Goal: Find contact information: Find contact information

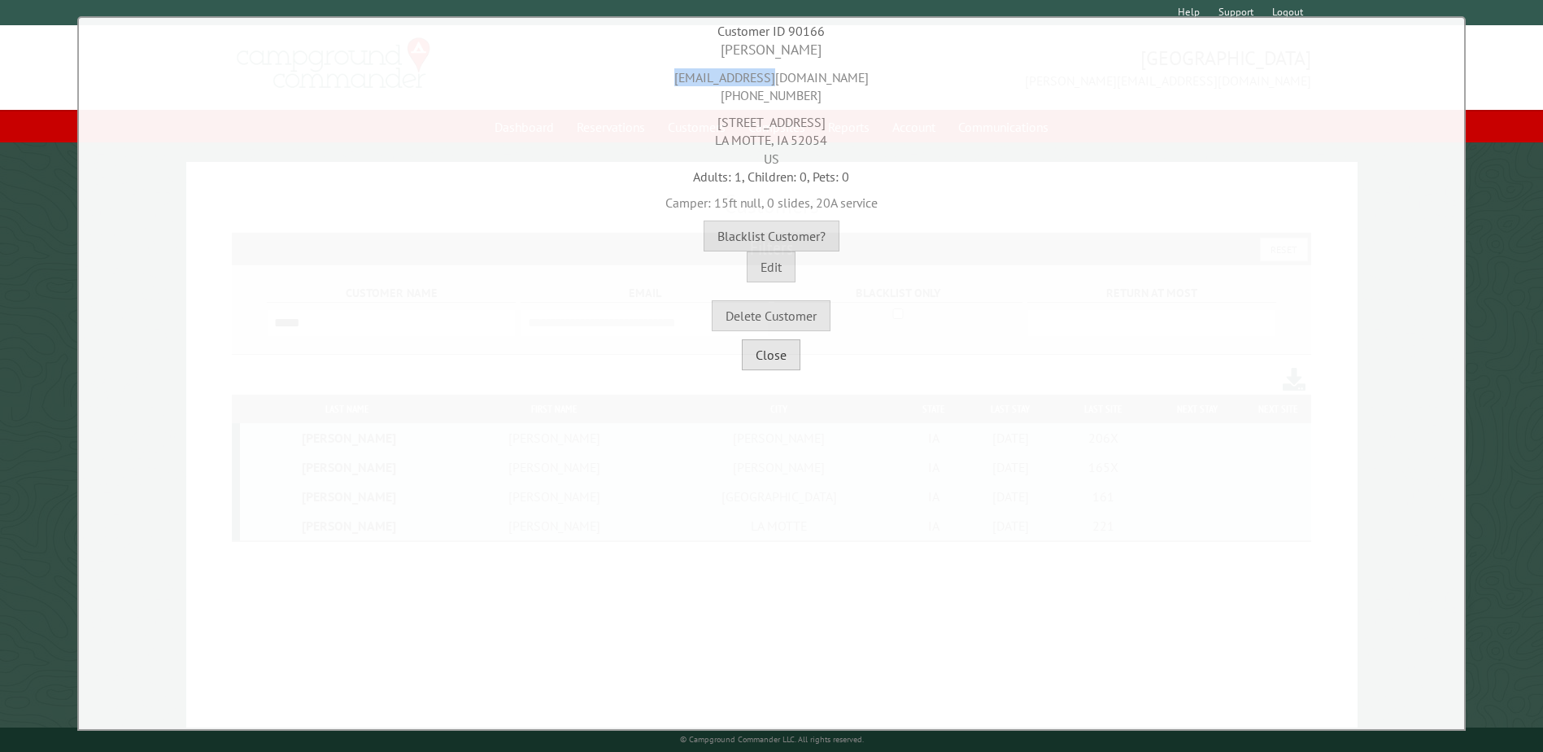
click at [800, 350] on button "Close" at bounding box center [771, 354] width 59 height 31
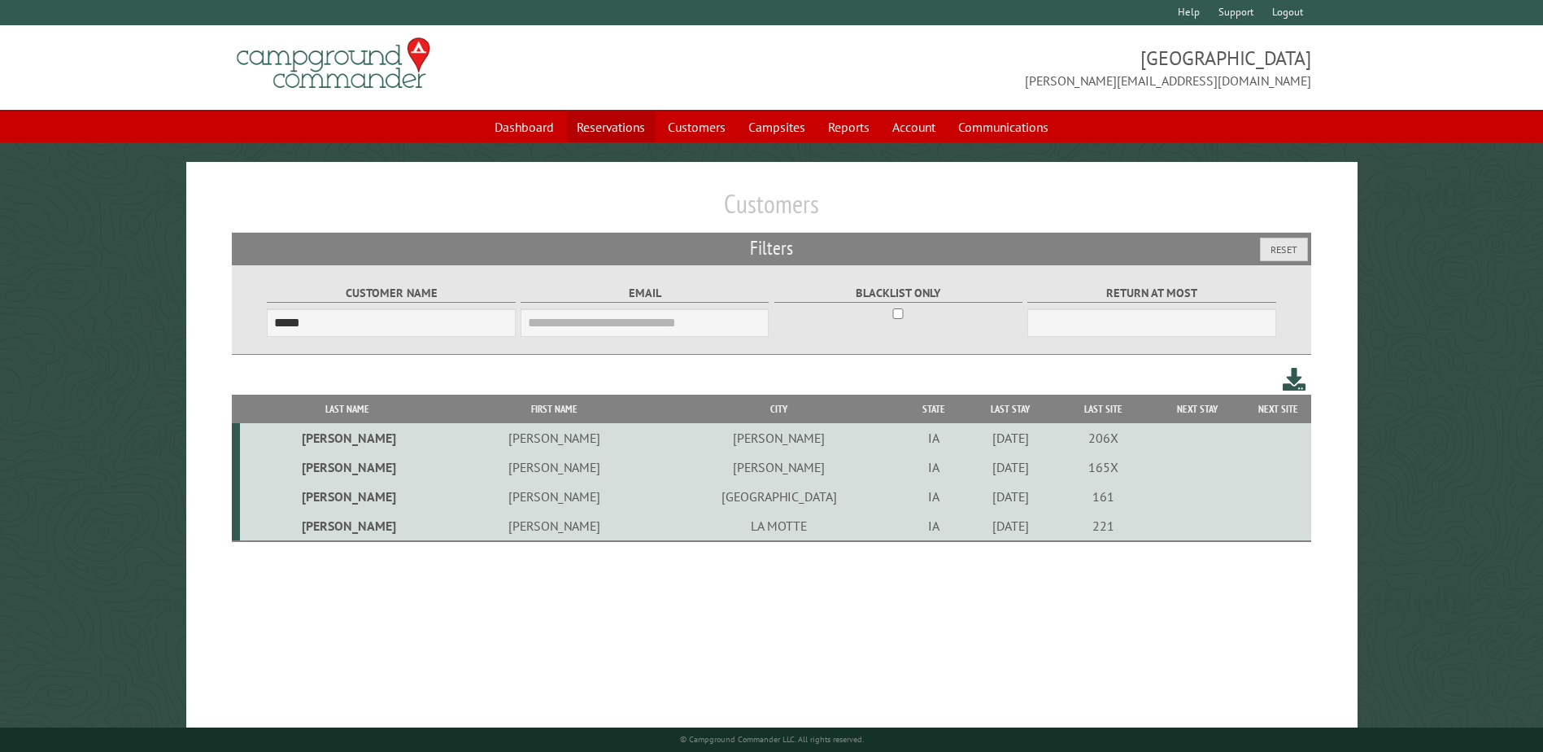
click at [613, 131] on link "Reservations" at bounding box center [611, 126] width 88 height 31
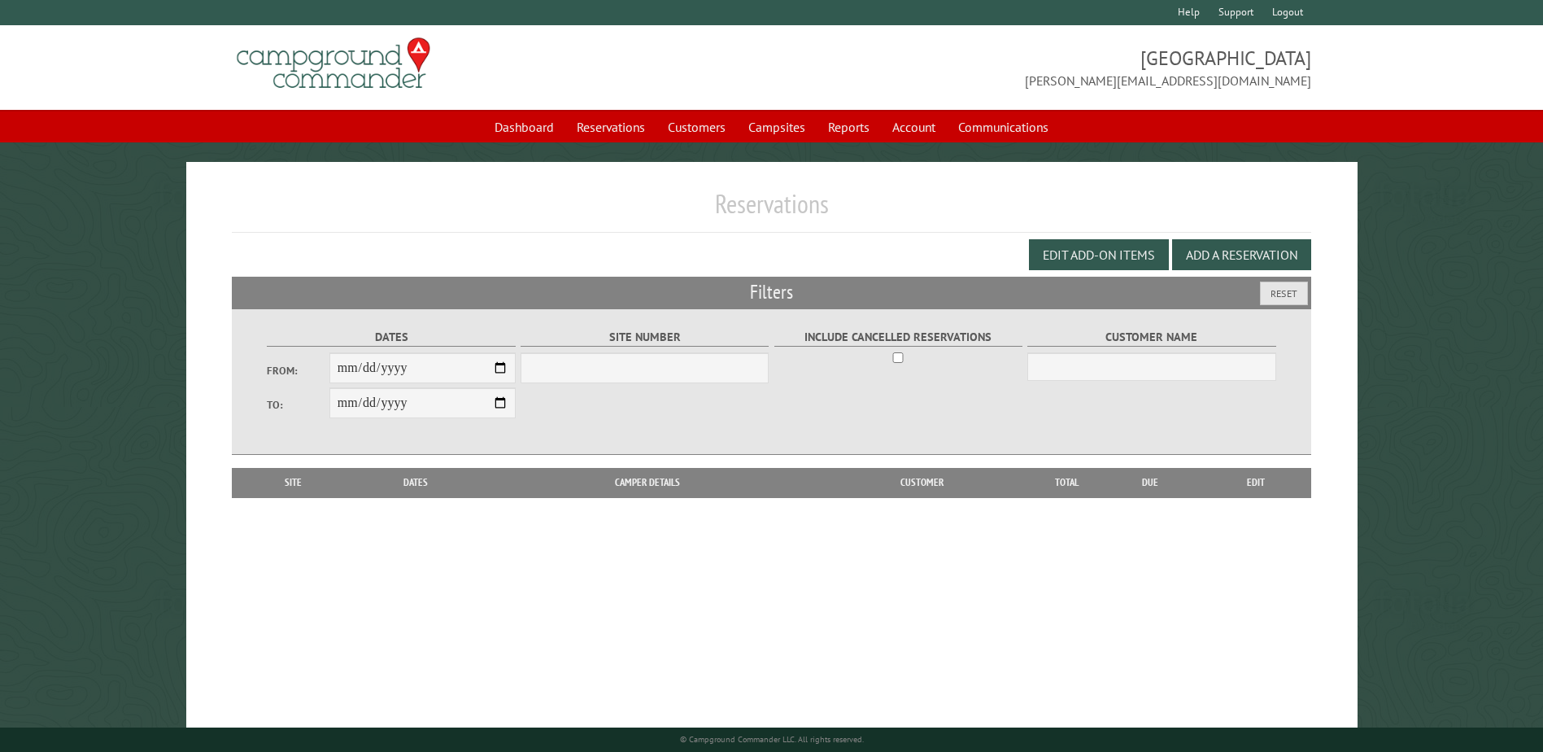
select select "***"
drag, startPoint x: 703, startPoint y: 131, endPoint x: 691, endPoint y: 133, distance: 12.4
click at [703, 131] on link "Customers" at bounding box center [696, 126] width 77 height 31
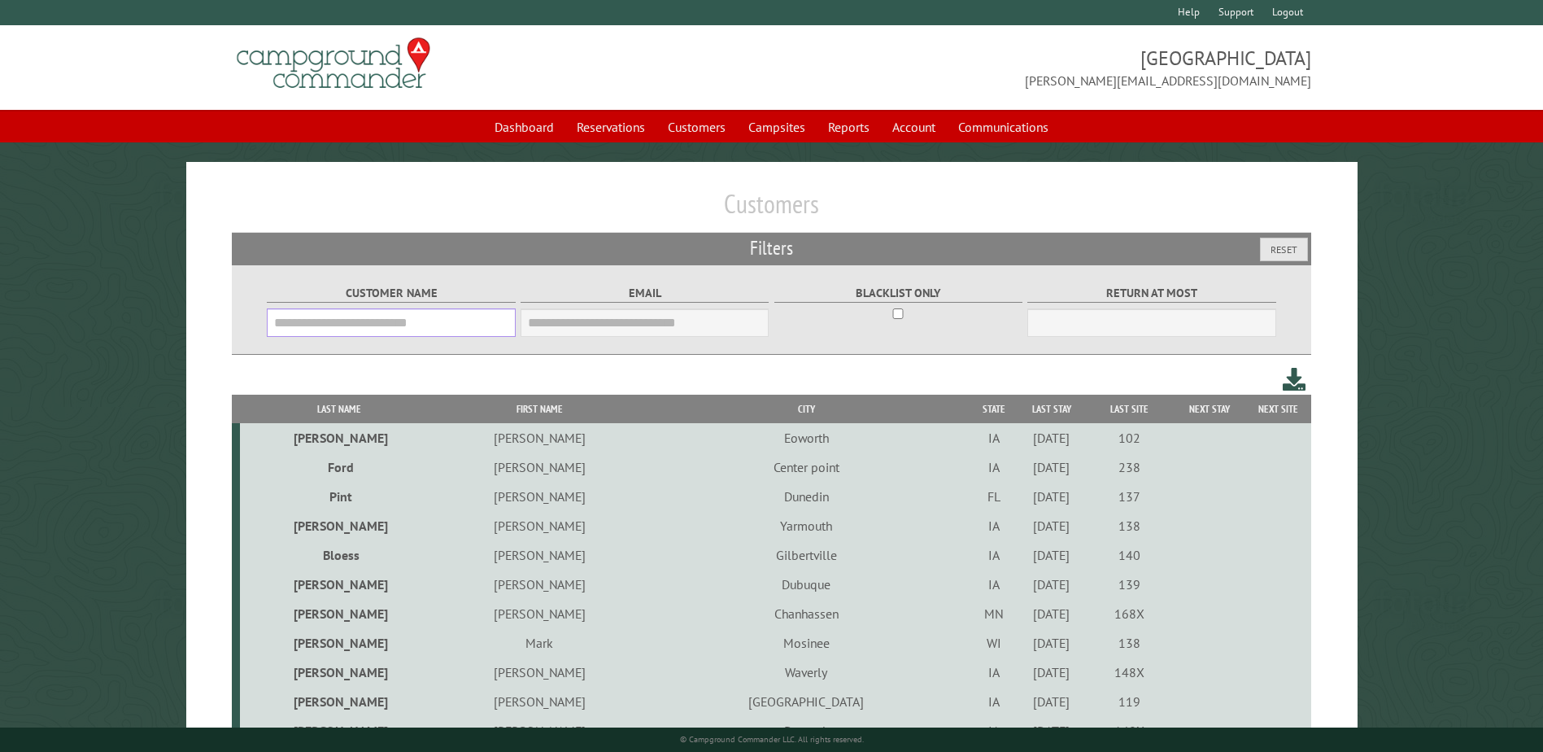
click at [321, 325] on input "Customer Name" at bounding box center [391, 322] width 248 height 28
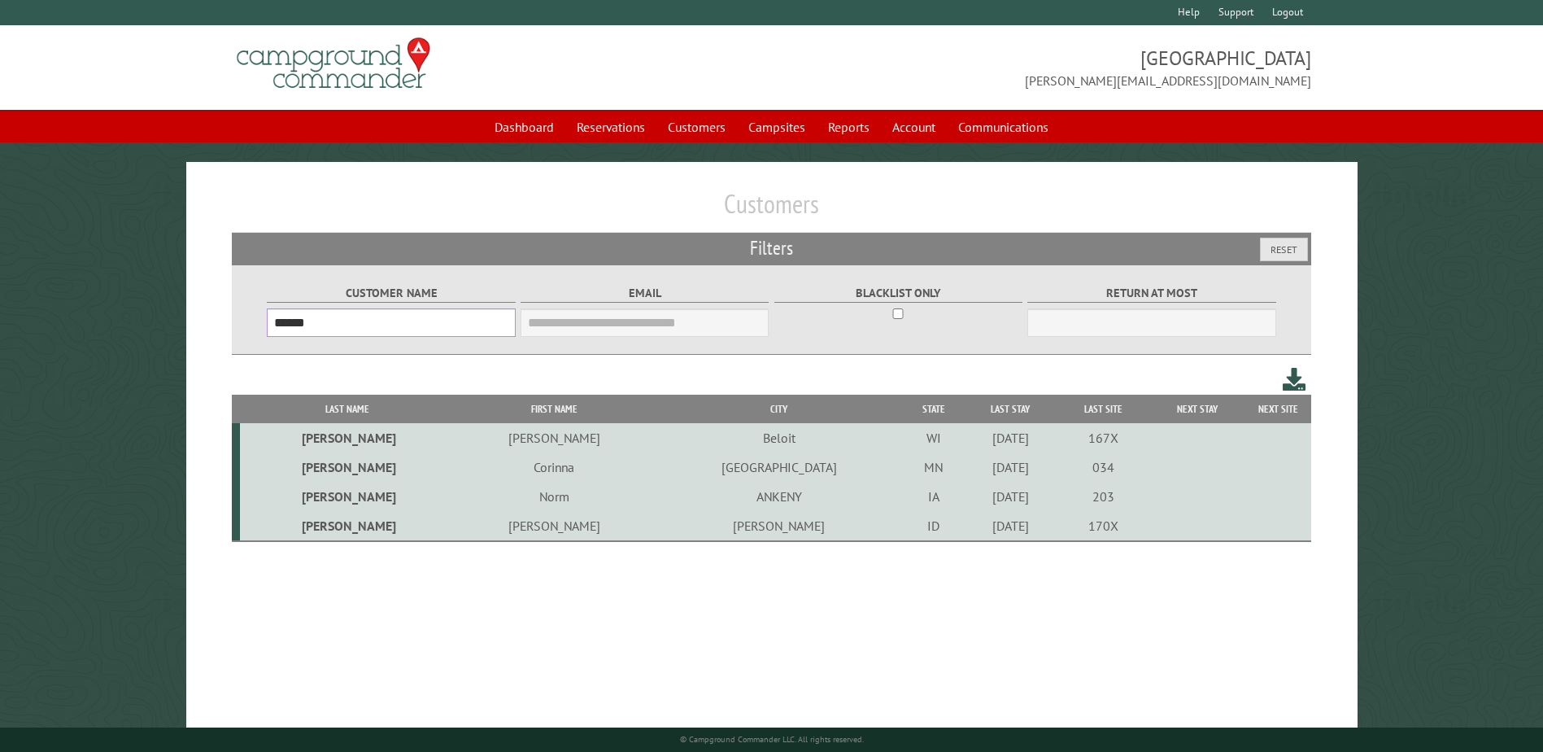
type input "******"
click at [515, 536] on td "[PERSON_NAME]" at bounding box center [554, 526] width 201 height 30
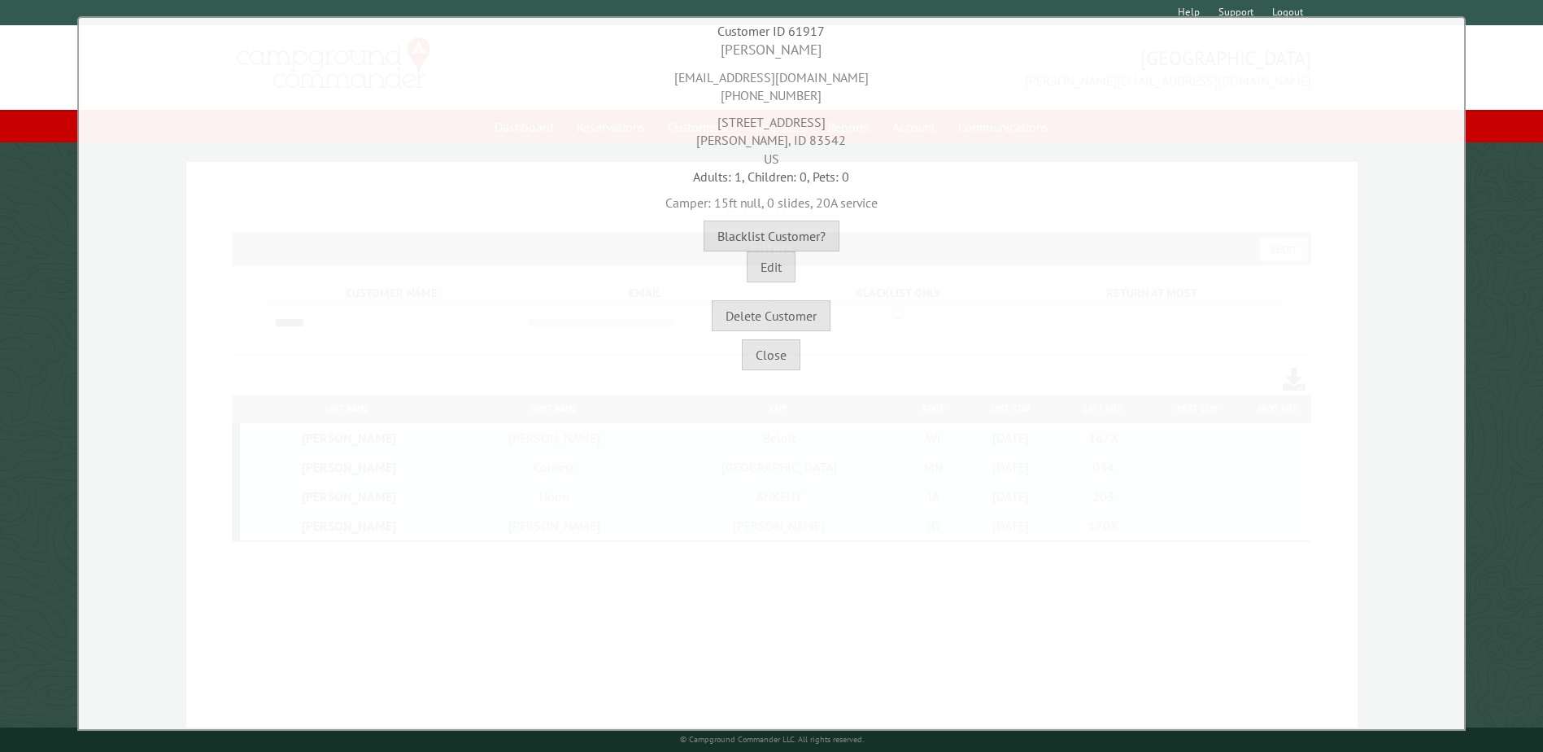
click at [802, 81] on div "[EMAIL_ADDRESS][DOMAIN_NAME] [PHONE_NUMBER]" at bounding box center [771, 82] width 1377 height 45
copy div "[EMAIL_ADDRESS][DOMAIN_NAME]"
click at [721, 117] on div "[STREET_ADDRESS][PERSON_NAME]" at bounding box center [771, 136] width 1377 height 63
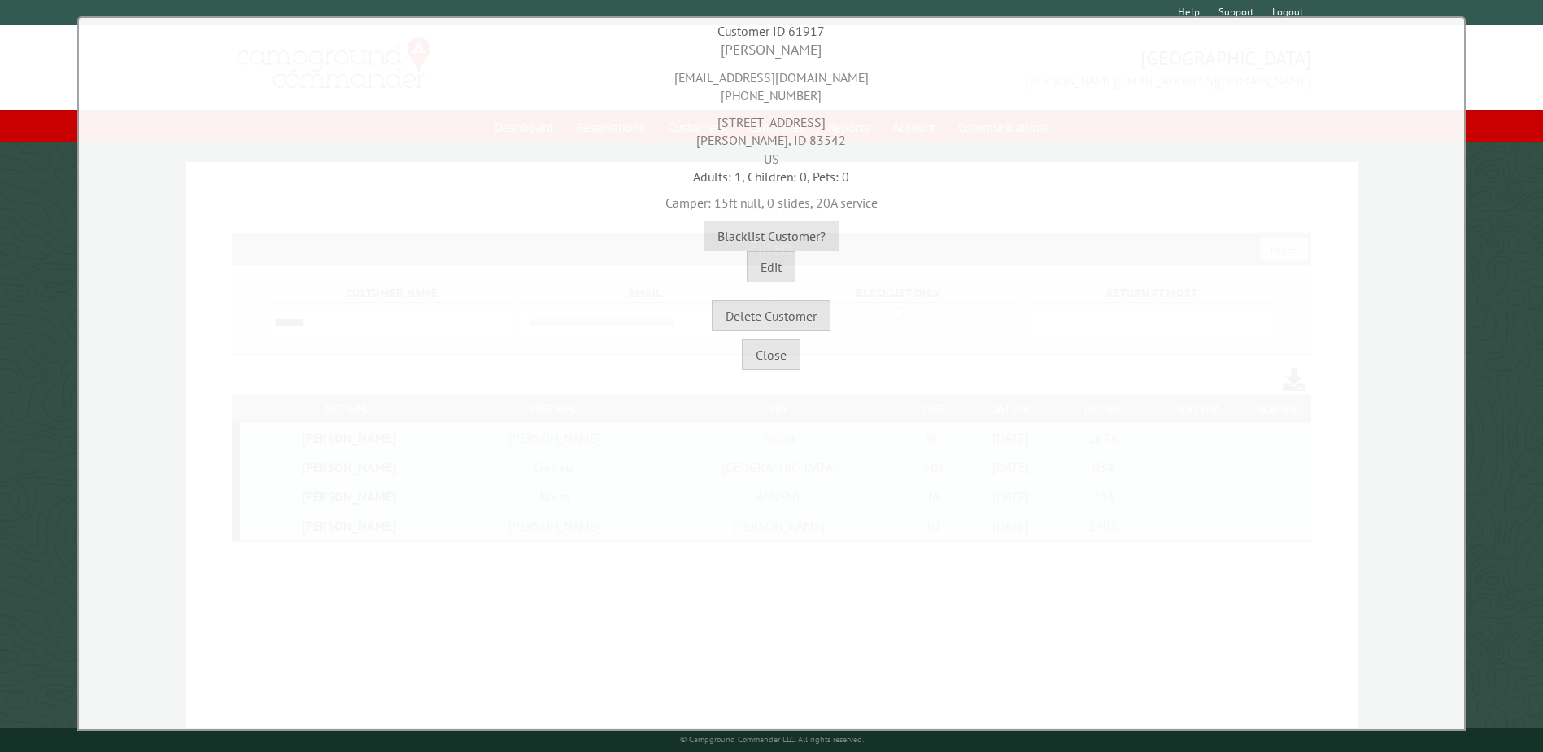
drag, startPoint x: 727, startPoint y: 98, endPoint x: 875, endPoint y: 98, distance: 148.1
click at [875, 98] on div "[EMAIL_ADDRESS][DOMAIN_NAME] [PHONE_NUMBER]" at bounding box center [771, 82] width 1377 height 45
copy div "[PHONE_NUMBER]"
drag, startPoint x: 848, startPoint y: 51, endPoint x: 716, endPoint y: 55, distance: 131.8
click at [716, 55] on div "[PERSON_NAME]" at bounding box center [771, 50] width 1377 height 20
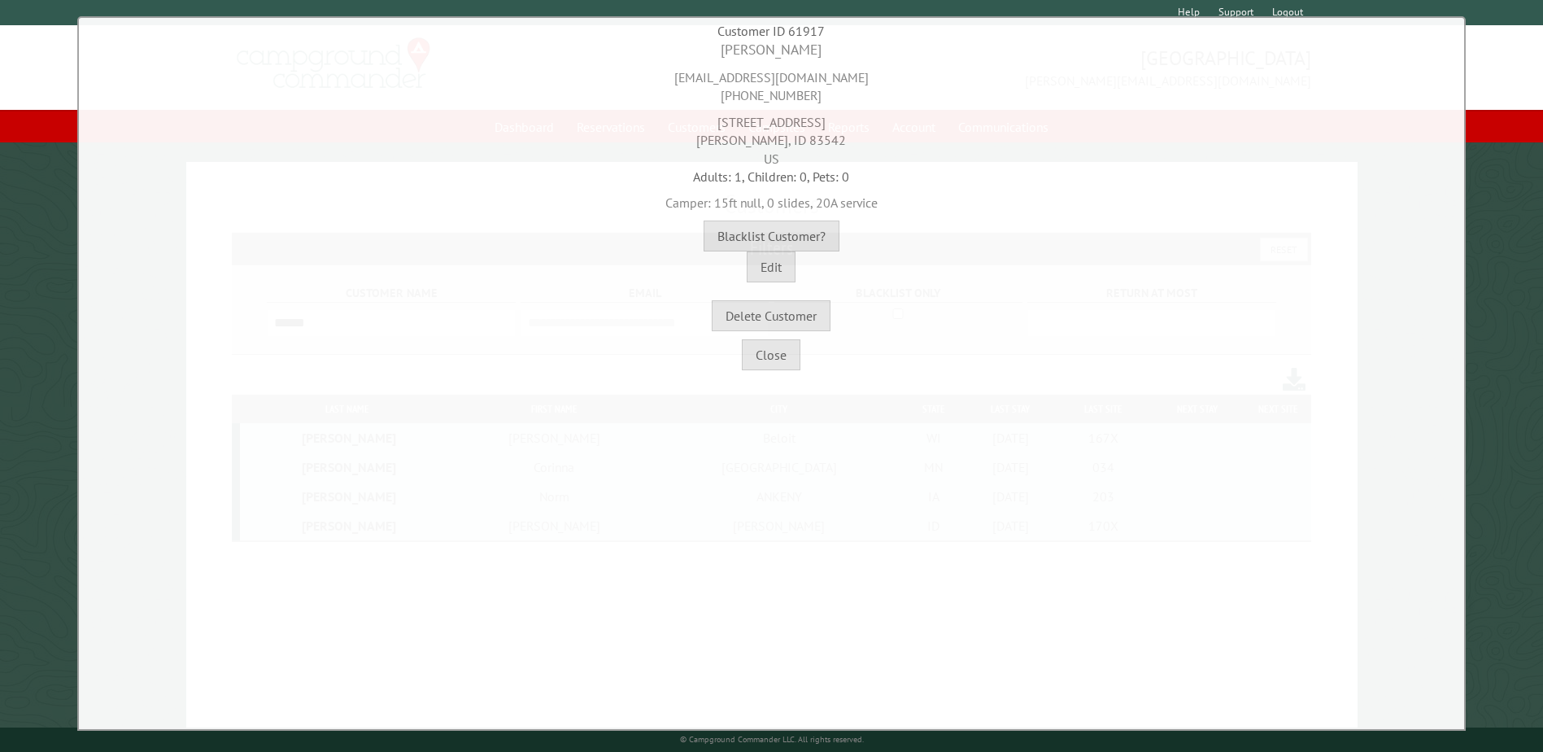
copy div "[PERSON_NAME]"
drag, startPoint x: 720, startPoint y: 121, endPoint x: 859, endPoint y: 119, distance: 139.1
click at [859, 119] on div "[STREET_ADDRESS][PERSON_NAME]" at bounding box center [771, 136] width 1377 height 63
copy div "[STREET_ADDRESS]"
click at [792, 353] on button "Close" at bounding box center [771, 354] width 59 height 31
